Goal: Information Seeking & Learning: Find specific fact

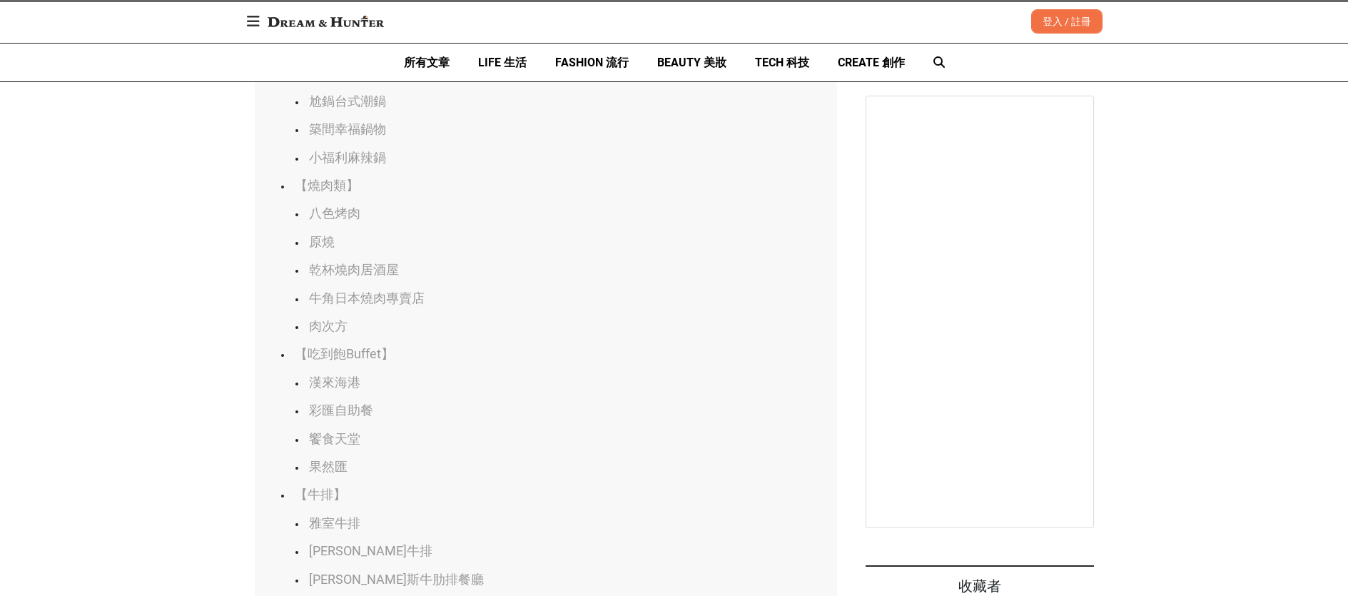
scroll to position [0, 582]
click at [326, 249] on link "原燒" at bounding box center [322, 241] width 26 height 15
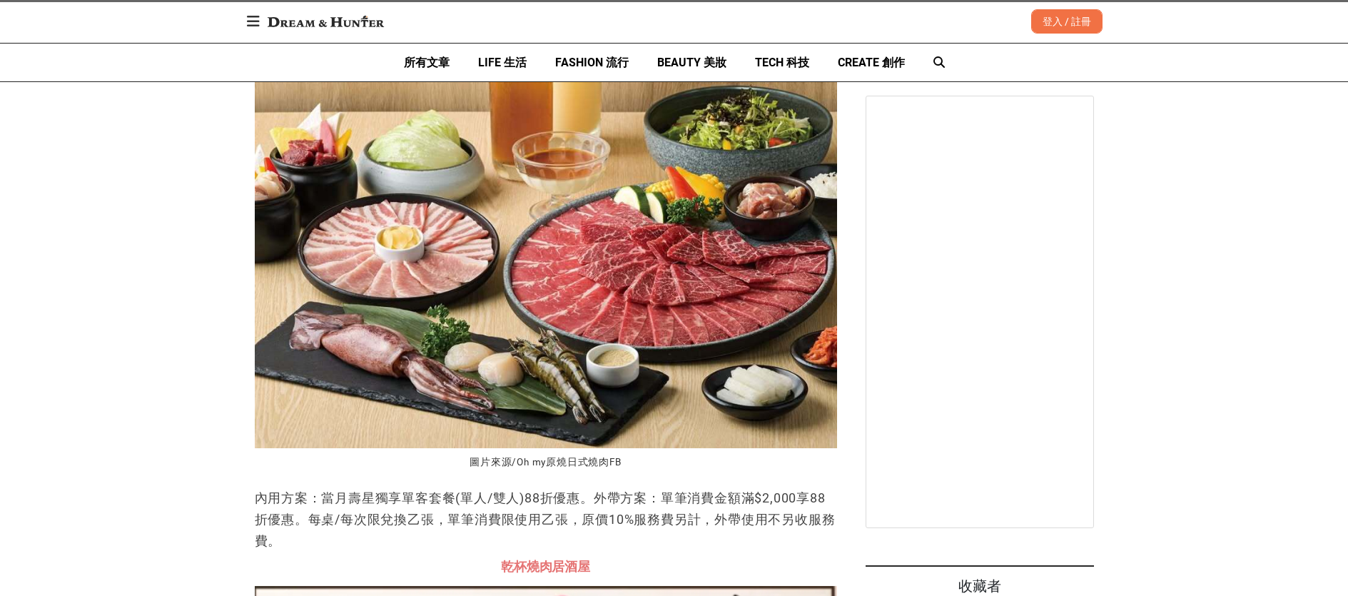
scroll to position [0, 0]
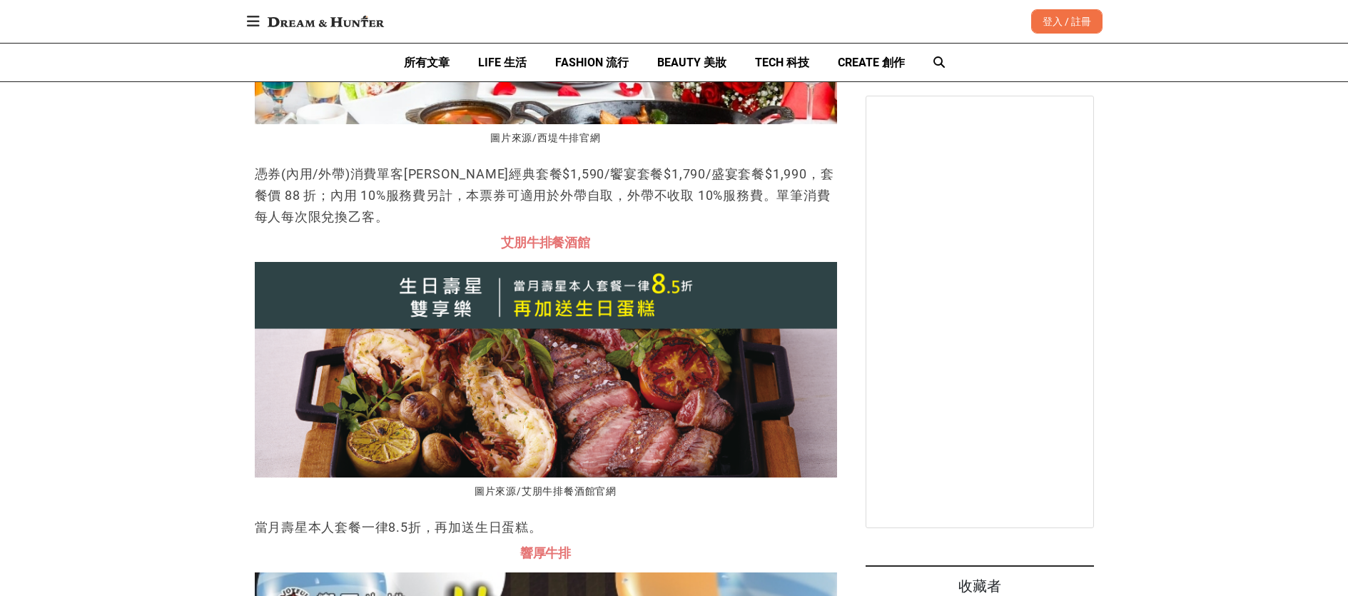
click at [561, 250] on span "艾朋牛排餐酒館" at bounding box center [545, 242] width 89 height 15
drag, startPoint x: 500, startPoint y: 294, endPoint x: 596, endPoint y: 293, distance: 96.3
click at [596, 250] on h3 "艾朋牛排餐酒館" at bounding box center [546, 243] width 582 height 16
copy span "艾朋牛排餐酒館"
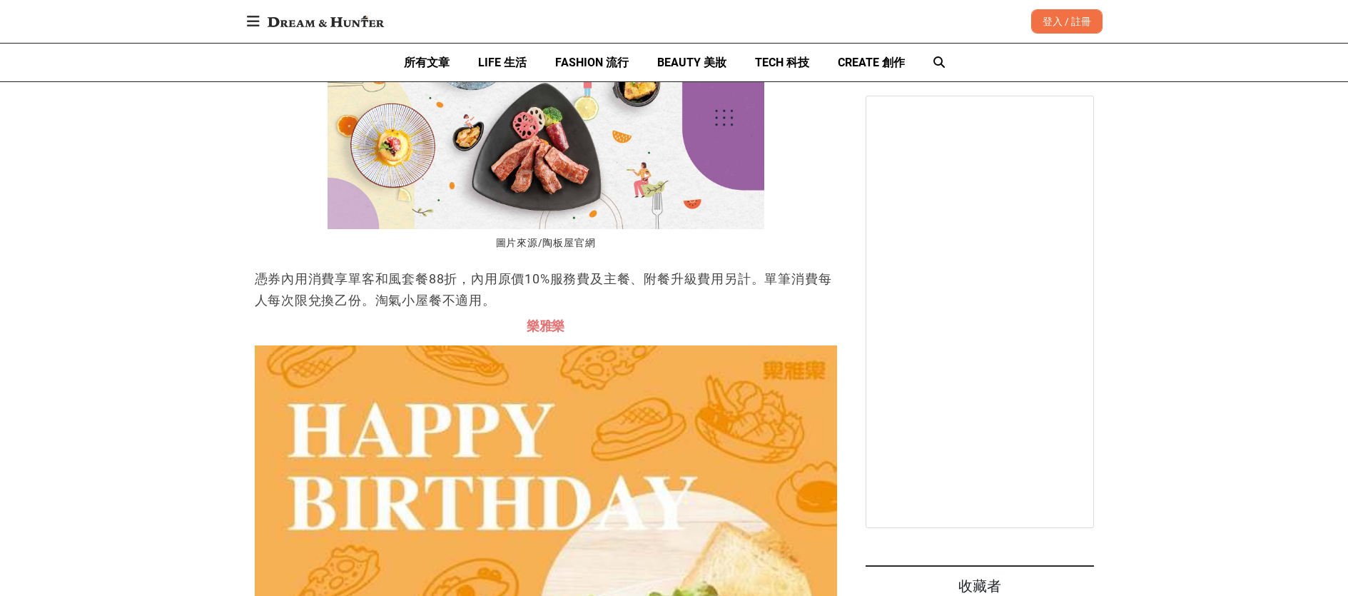
scroll to position [0, 582]
